Goal: Task Accomplishment & Management: Manage account settings

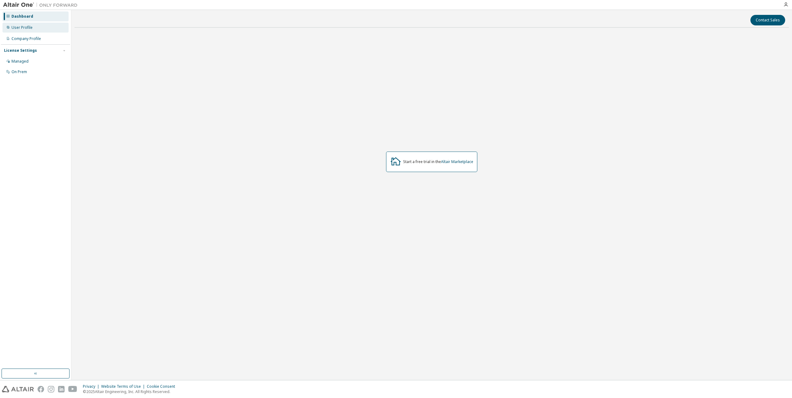
click at [26, 29] on div "User Profile" at bounding box center [21, 27] width 21 height 5
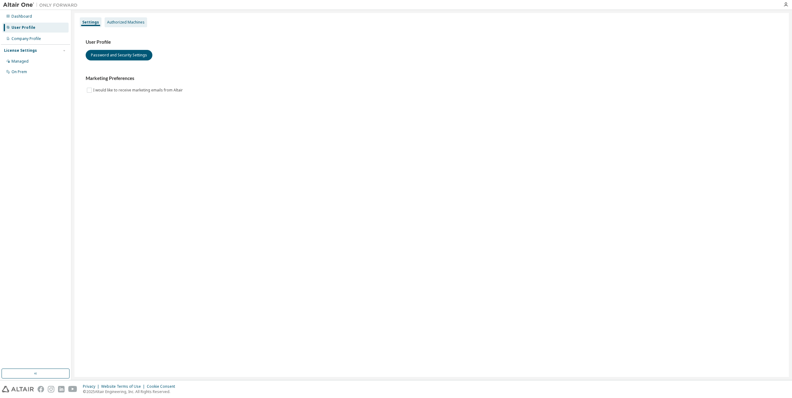
click at [123, 22] on div "Authorized Machines" at bounding box center [126, 22] width 38 height 5
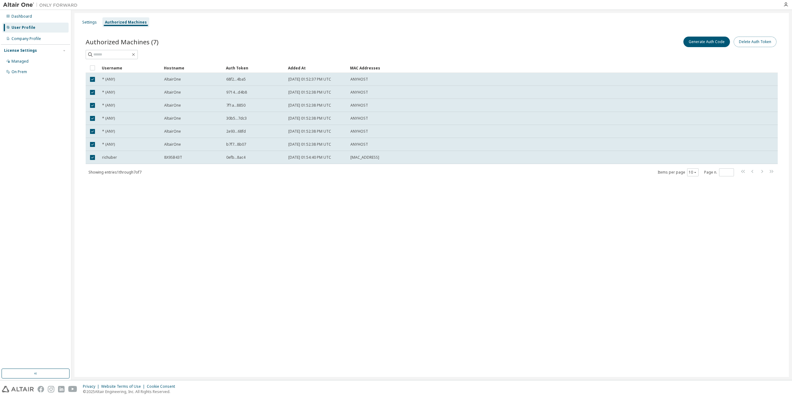
click at [759, 41] on button "Delete Auth Token" at bounding box center [755, 42] width 43 height 11
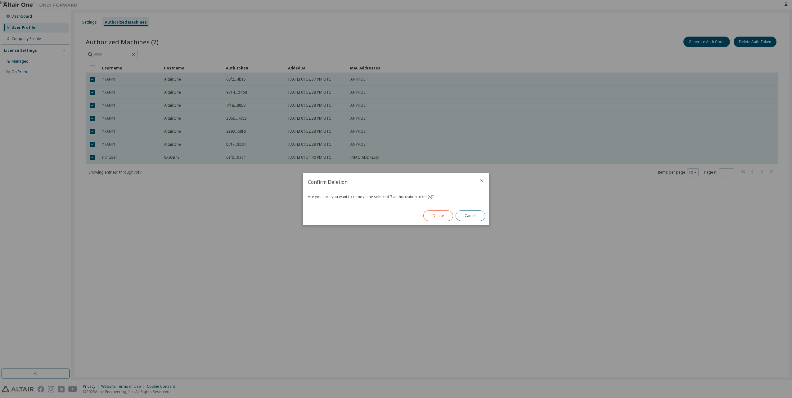
click at [445, 215] on button "Delete" at bounding box center [438, 216] width 30 height 11
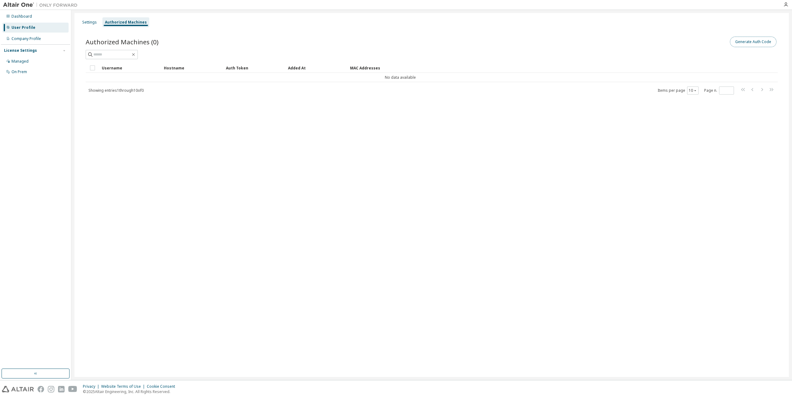
click at [742, 42] on button "Generate Auth Code" at bounding box center [753, 42] width 47 height 11
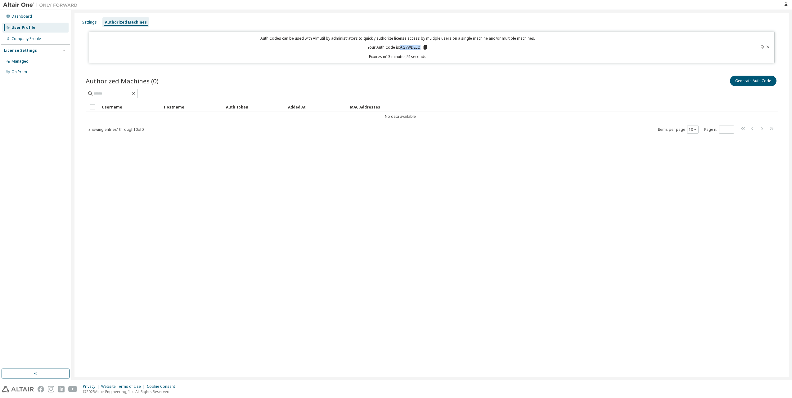
drag, startPoint x: 420, startPoint y: 48, endPoint x: 401, endPoint y: 49, distance: 19.0
click at [401, 49] on p "Your Auth Code is: AG7WDELO" at bounding box center [397, 48] width 61 height 6
copy p "AG7WDELO"
